Goal: Information Seeking & Learning: Learn about a topic

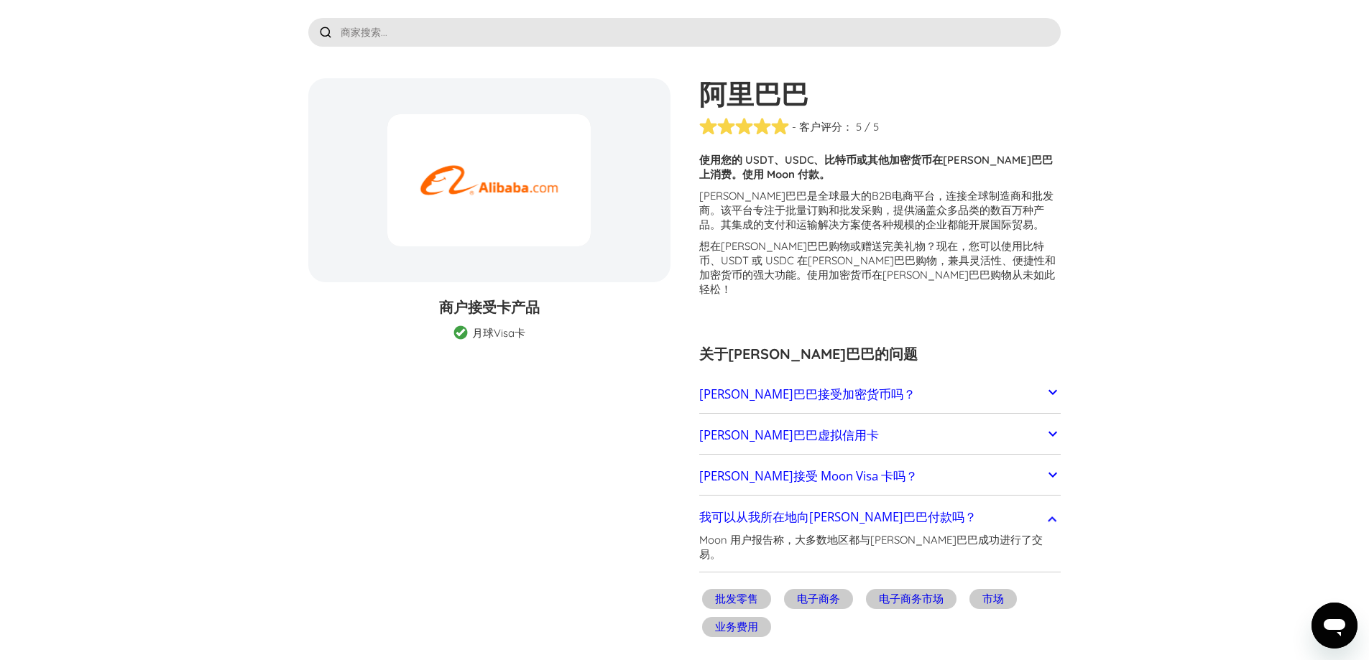
click at [850, 379] on link "[PERSON_NAME]巴巴接受加密货币吗？" at bounding box center [880, 394] width 362 height 30
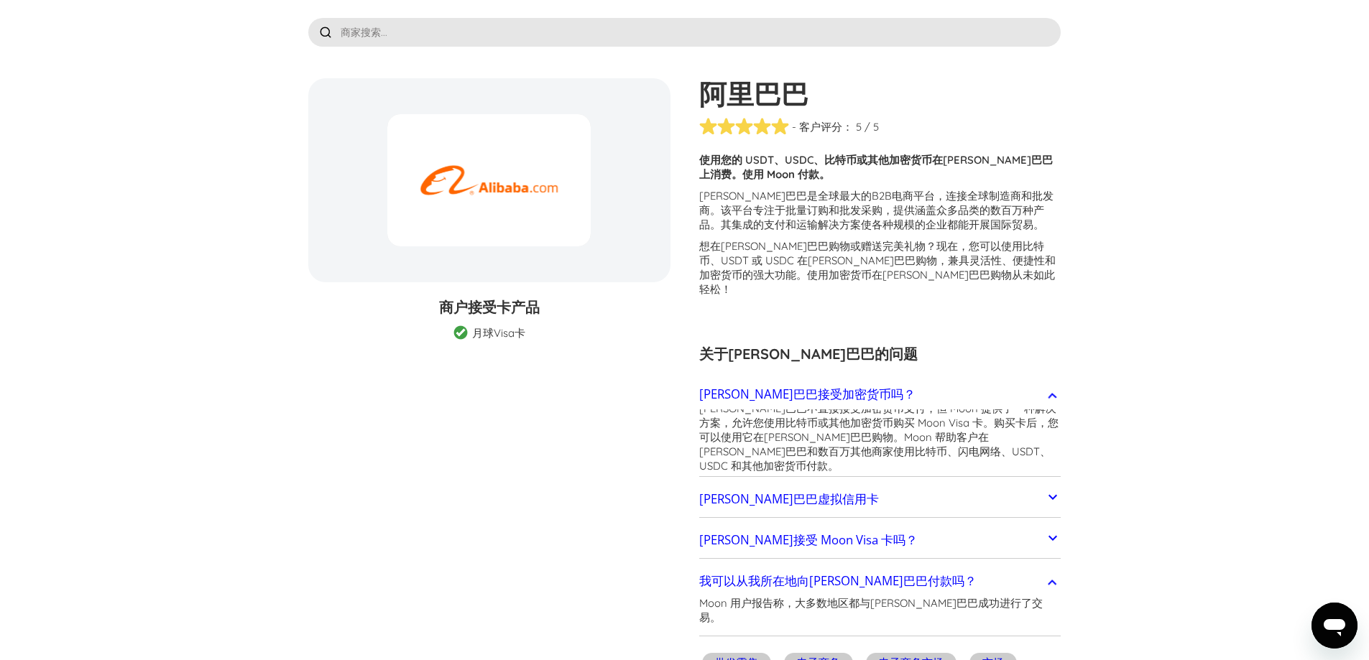
click at [850, 379] on link "[PERSON_NAME]巴巴接受加密货币吗？" at bounding box center [880, 394] width 362 height 30
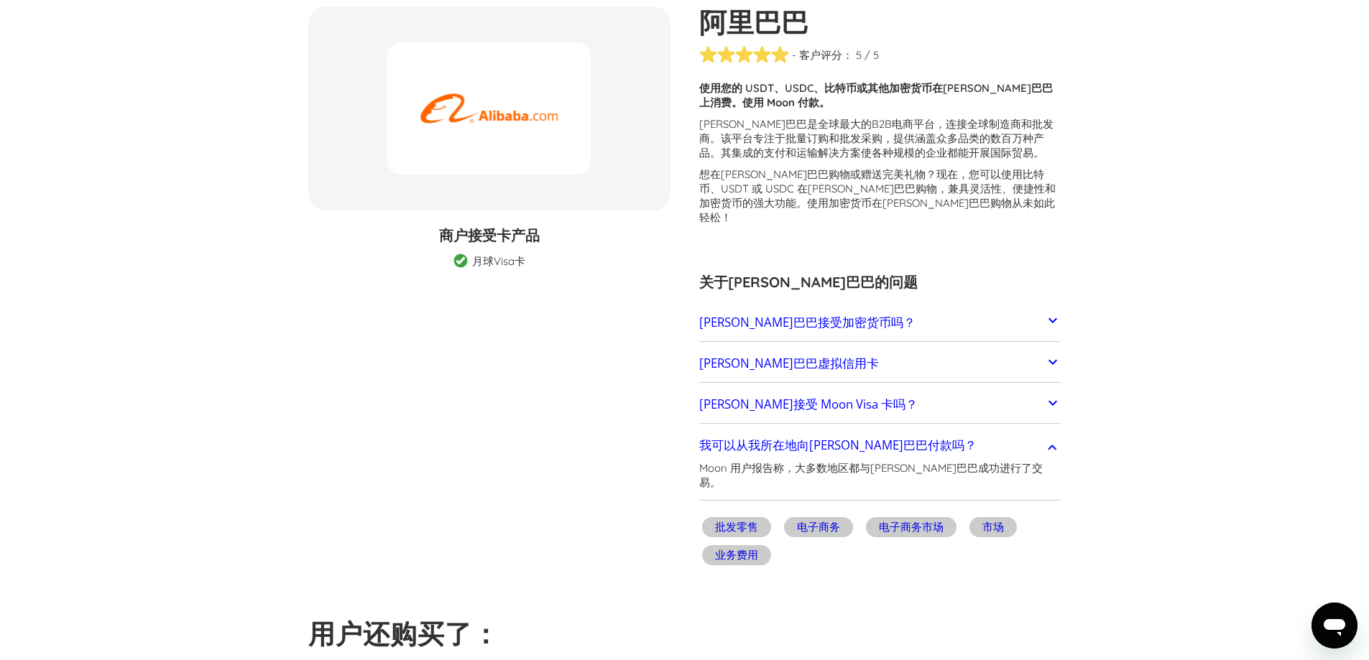
click at [834, 352] on link "[PERSON_NAME]巴巴虚拟信用卡" at bounding box center [880, 364] width 362 height 30
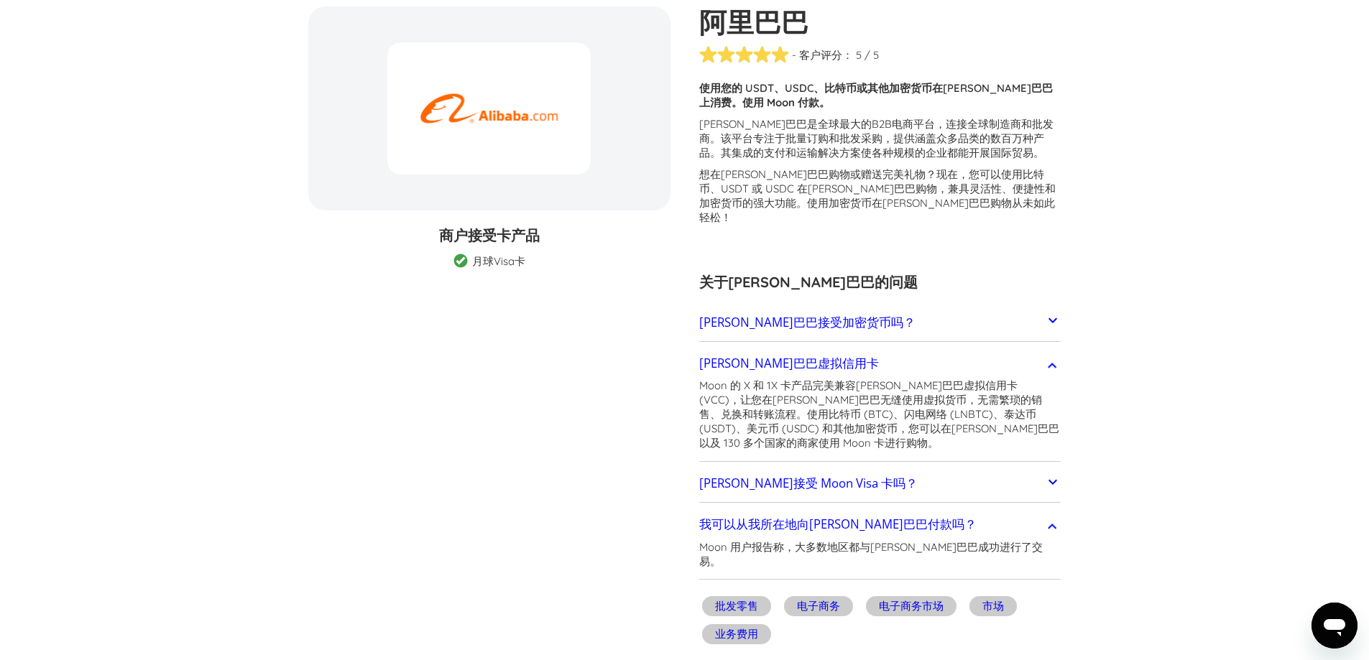
click at [782, 379] on font "Moon 的 X 和 1X 卡产品完美兼容[PERSON_NAME]巴巴虚拟信用卡 (VCC)，让您在[PERSON_NAME]巴巴无缝使用虚拟货币，无需繁琐…" at bounding box center [879, 414] width 360 height 71
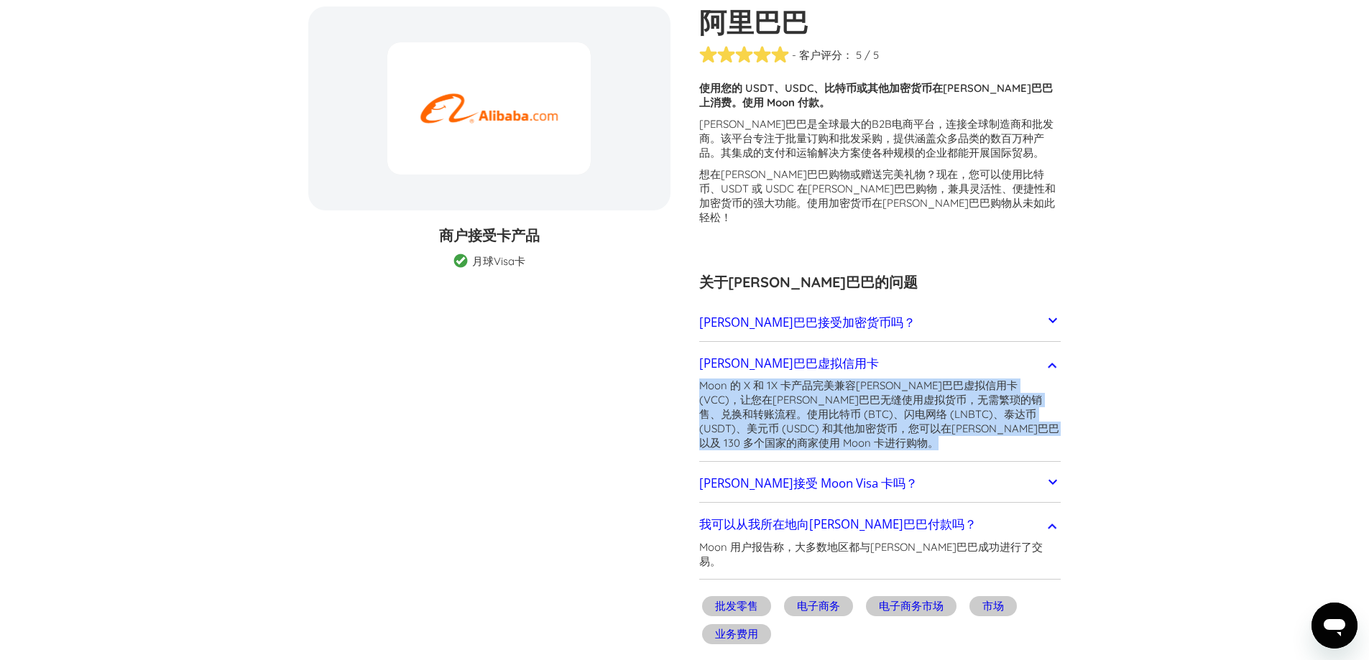
click at [782, 379] on font "Moon 的 X 和 1X 卡产品完美兼容[PERSON_NAME]巴巴虚拟信用卡 (VCC)，让您在[PERSON_NAME]巴巴无缝使用虚拟货币，无需繁琐…" at bounding box center [879, 414] width 360 height 71
click at [818, 417] on font "Moon 的 X 和 1X 卡产品完美兼容[PERSON_NAME]巴巴虚拟信用卡 (VCC)，让您在[PERSON_NAME]巴巴无缝使用虚拟货币，无需繁琐…" at bounding box center [879, 414] width 360 height 71
